Goal: Connect with others: Connect with others

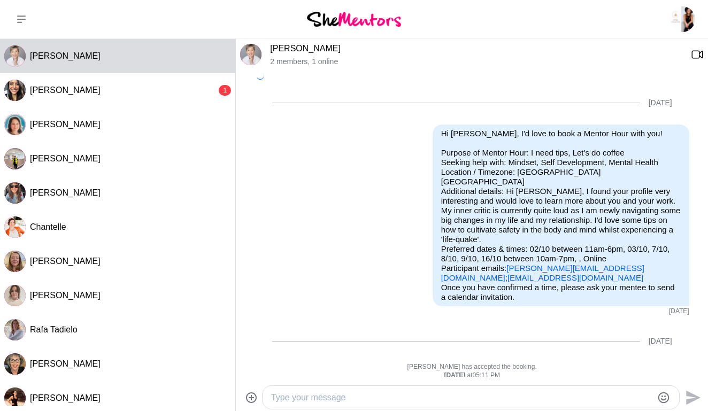
scroll to position [364, 0]
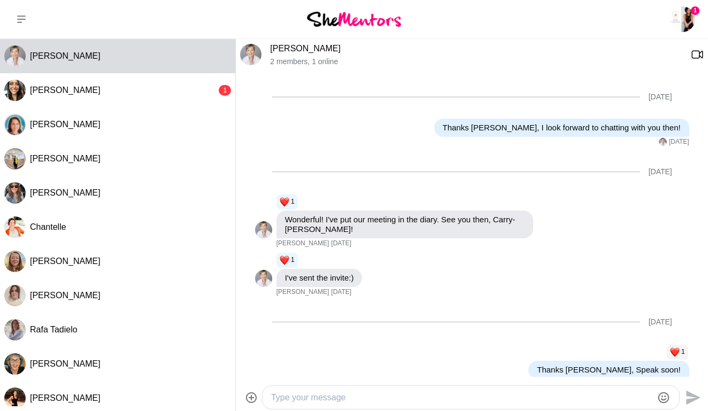
click at [252, 53] on img at bounding box center [250, 54] width 21 height 21
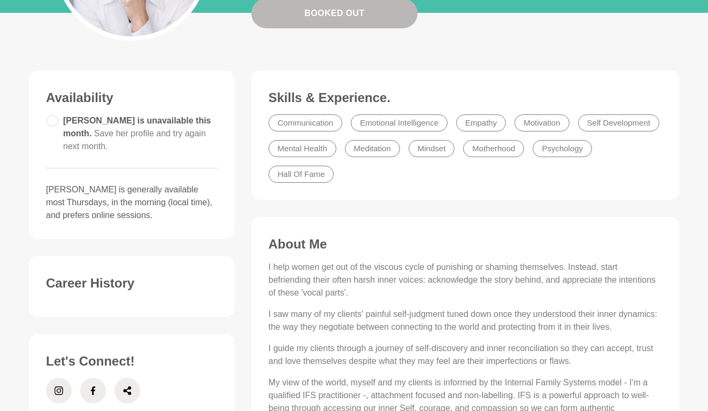
scroll to position [228, 0]
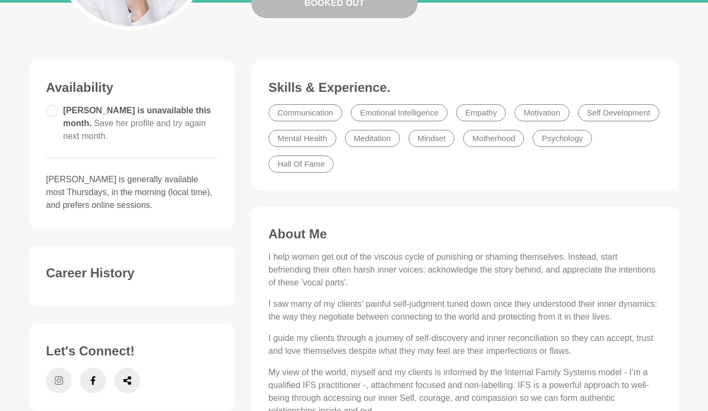
click at [57, 369] on icon at bounding box center [59, 381] width 9 height 26
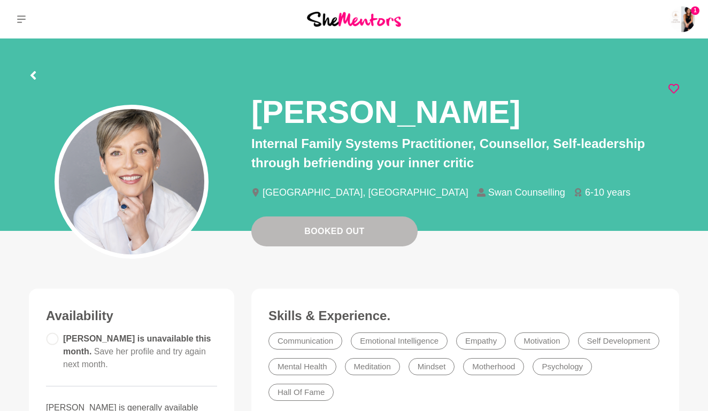
scroll to position [0, 0]
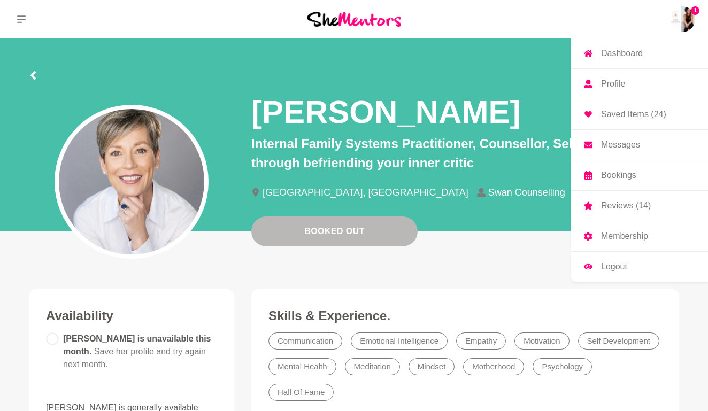
click at [687, 25] on img at bounding box center [682, 19] width 26 height 26
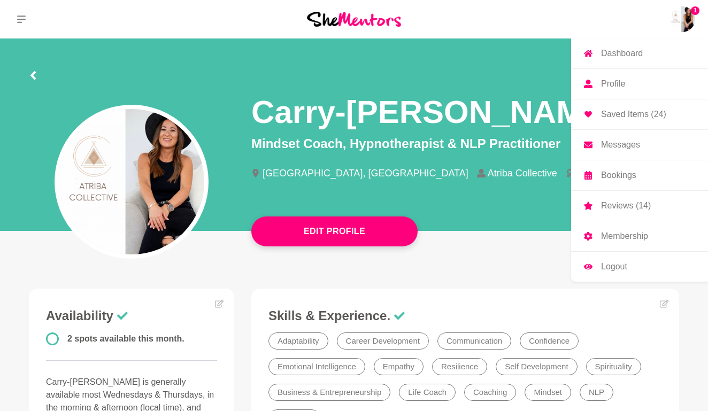
click at [618, 146] on p "Messages" at bounding box center [620, 145] width 39 height 9
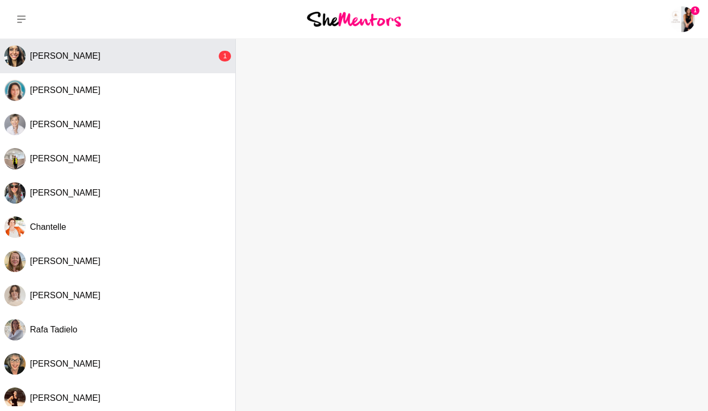
click at [101, 58] on div "[PERSON_NAME]" at bounding box center [123, 56] width 187 height 11
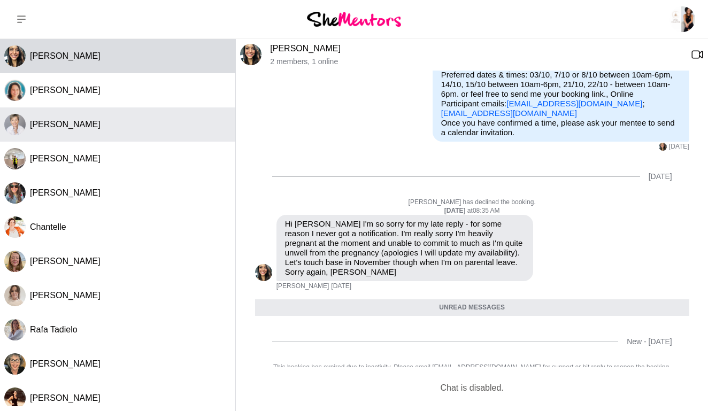
click at [9, 120] on img "Select Channel: Anita Balogh" at bounding box center [14, 124] width 21 height 21
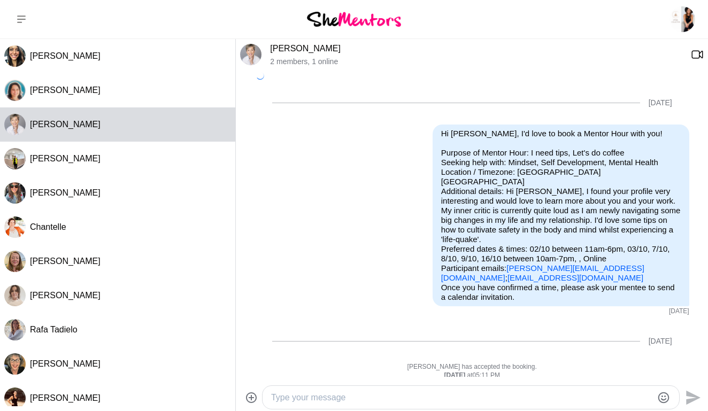
scroll to position [364, 0]
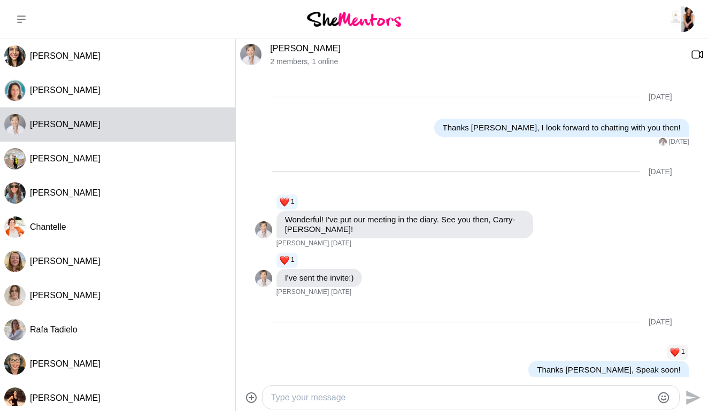
click at [249, 57] on img at bounding box center [250, 54] width 21 height 21
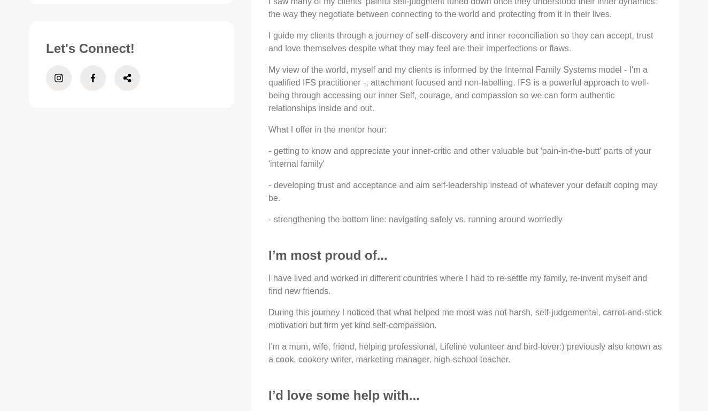
scroll to position [515, 0]
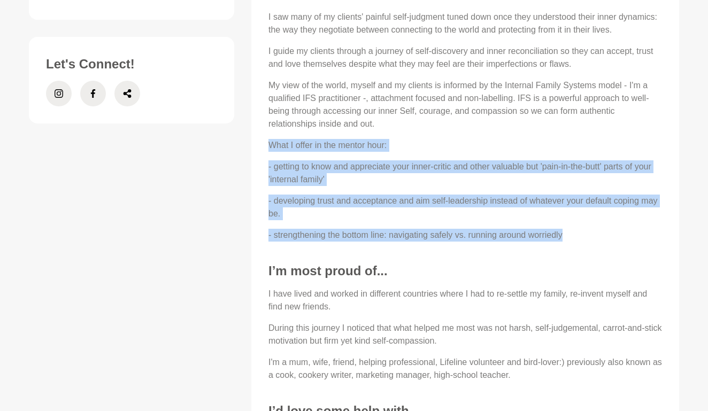
drag, startPoint x: 269, startPoint y: 145, endPoint x: 577, endPoint y: 238, distance: 321.6
click at [577, 238] on div "I help women get out of the viscous cycle of punishing or shaming themselves. I…" at bounding box center [465, 103] width 394 height 278
copy div "What I offer in the mentor hour: - getting to know and appreciate your inner-cr…"
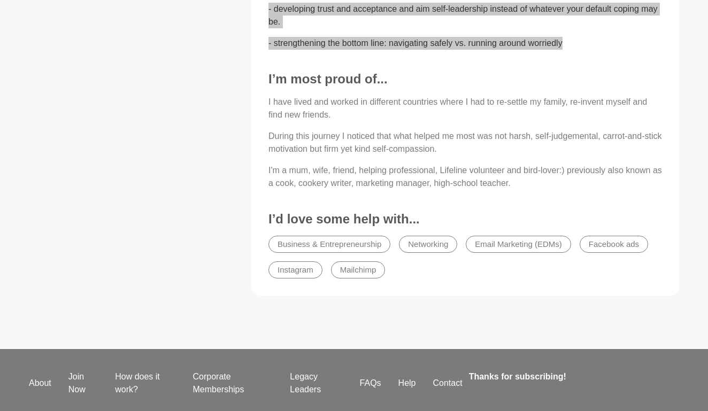
scroll to position [709, 0]
